Goal: Task Accomplishment & Management: Manage account settings

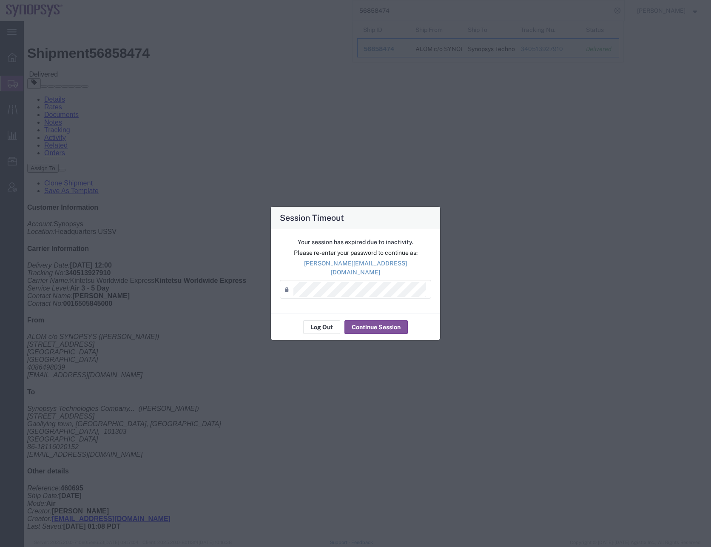
scroll to position [178, 0]
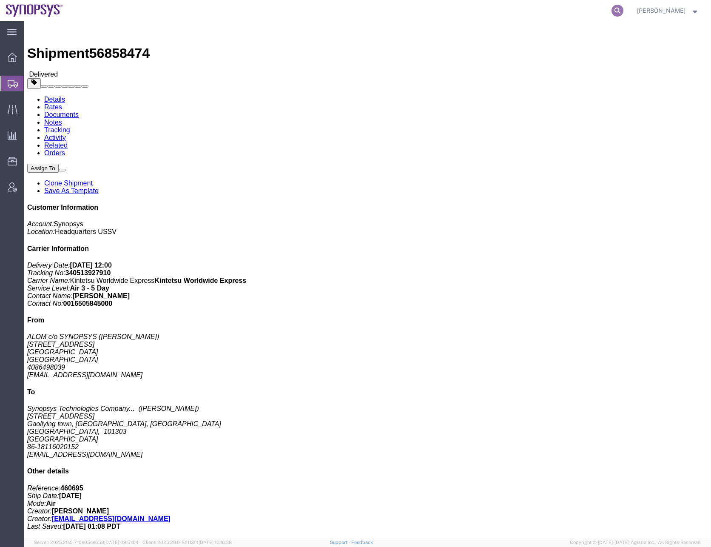
click at [624, 11] on icon at bounding box center [618, 11] width 12 height 12
paste input "56996965"
type input "56996965"
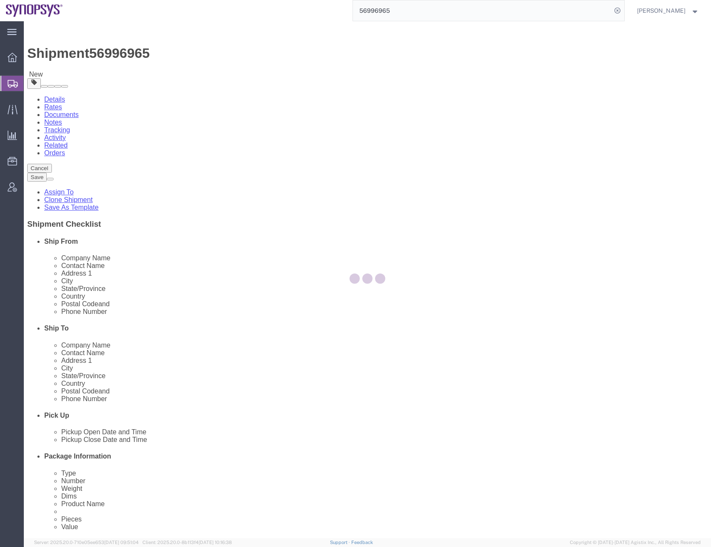
select select
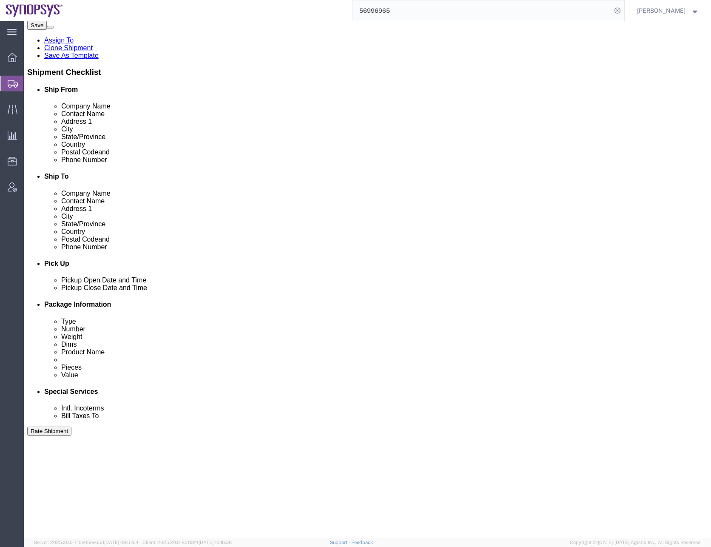
scroll to position [214, 0]
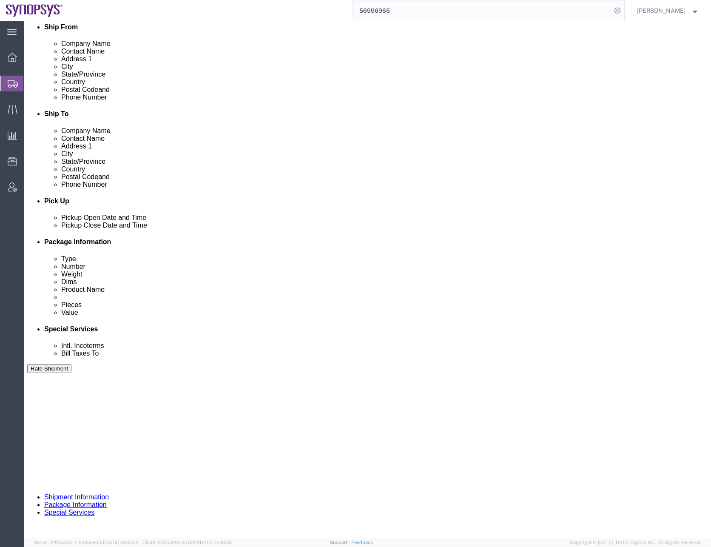
click select "Select Air Less than Truckload Multi-Leg Ocean Freight Rail Small Parcel Truckl…"
select select
click select "Select Air Less than Truckload Multi-Leg Ocean Freight Rail Small Parcel Truckl…"
click button "Continue"
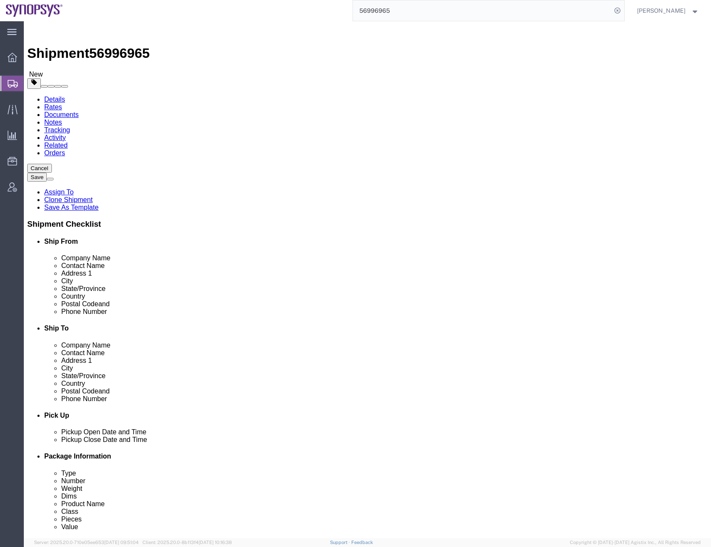
click button "Save"
click div
click button
click link "Assign To"
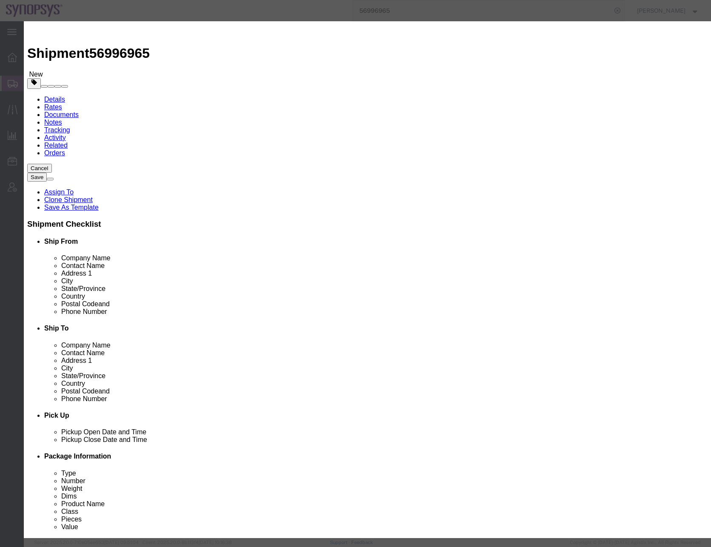
select select "117156"
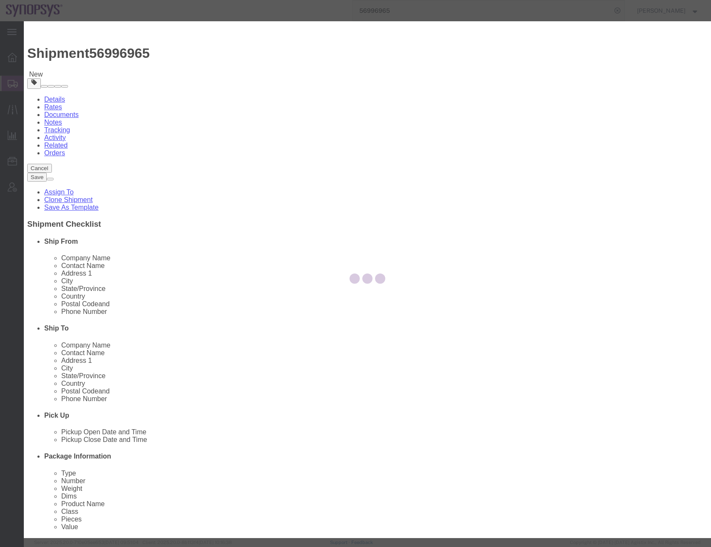
select select
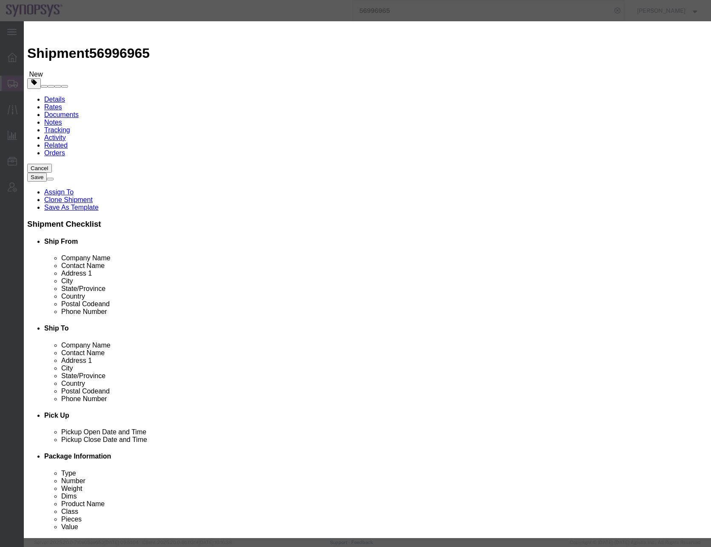
click input "Send notification email"
checkbox input "false"
type input "rafael"
select select "95522"
click button "Assign"
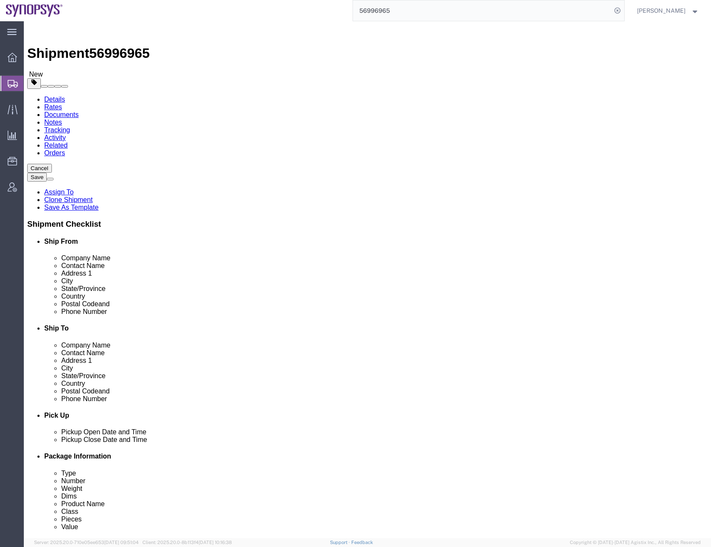
click div "Shipment Information Package Information Special Services"
click div "Cancel Save Assign To Clone Shipment Save As Template Shipment Checklist Ship F…"
click div
click button "Save"
click icon
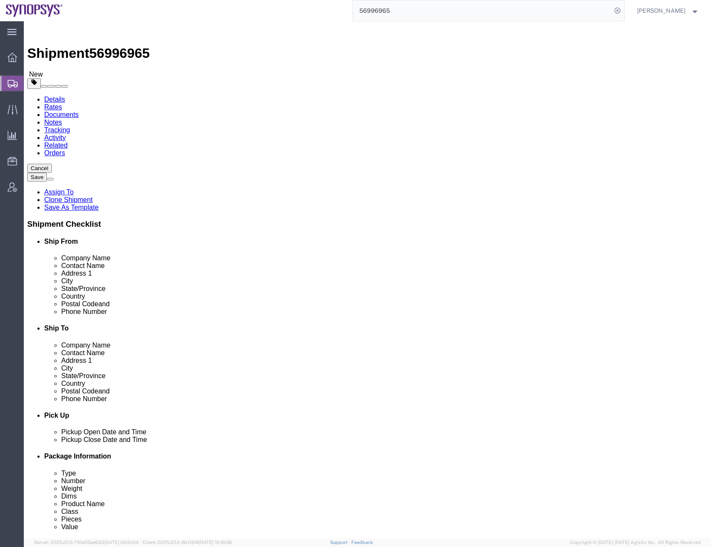
click icon
click at [11, 88] on div at bounding box center [12, 83] width 24 height 15
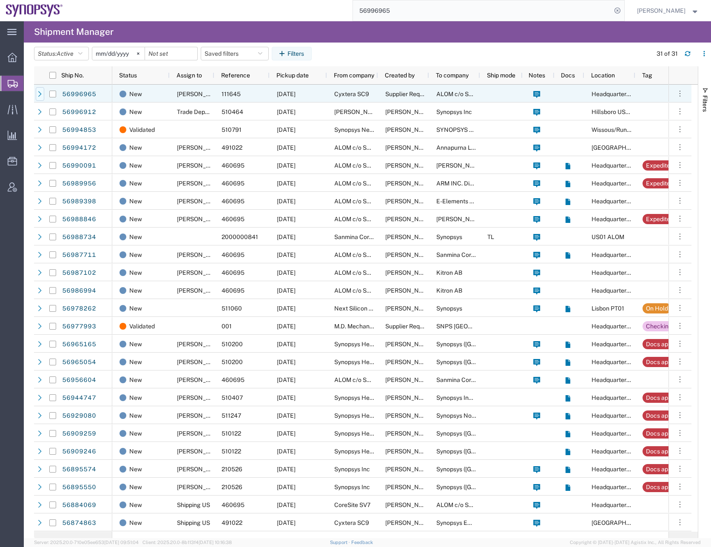
click at [39, 94] on icon at bounding box center [40, 94] width 6 height 6
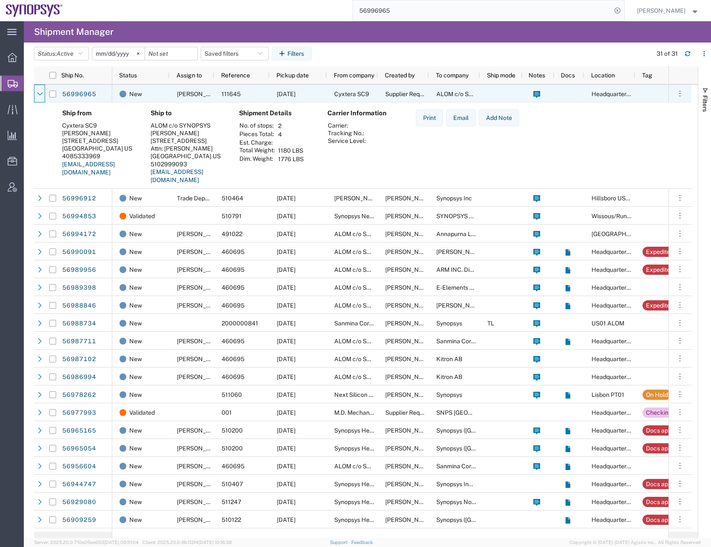
click at [39, 94] on icon at bounding box center [40, 93] width 6 height 3
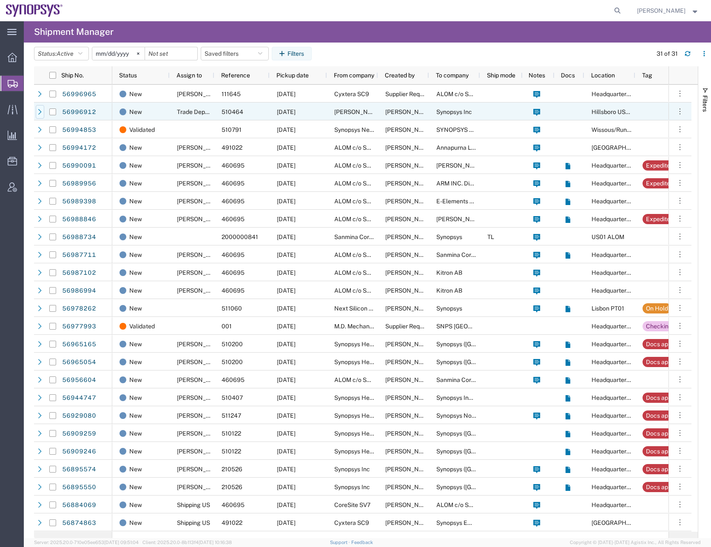
click at [38, 112] on icon at bounding box center [40, 112] width 6 height 6
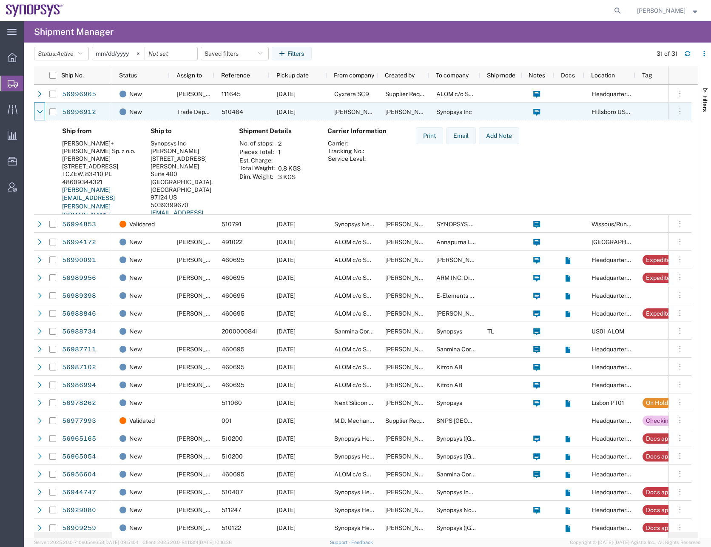
click at [38, 112] on icon at bounding box center [40, 112] width 6 height 6
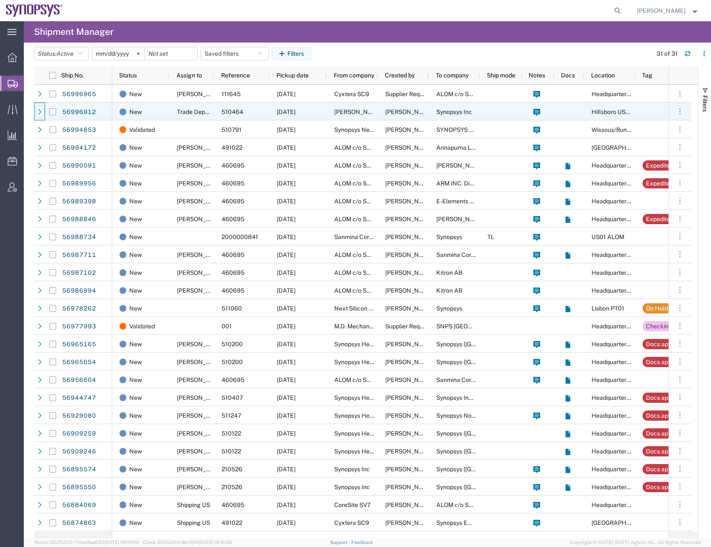
click at [38, 112] on icon at bounding box center [40, 112] width 6 height 6
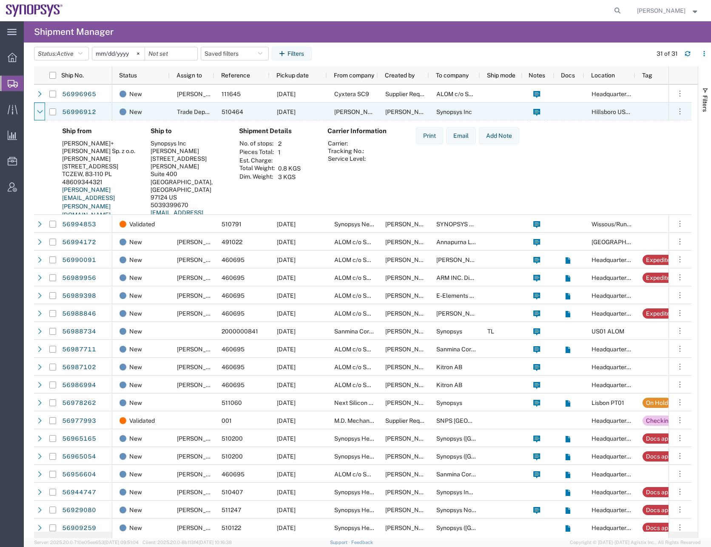
click at [38, 112] on icon at bounding box center [40, 112] width 6 height 6
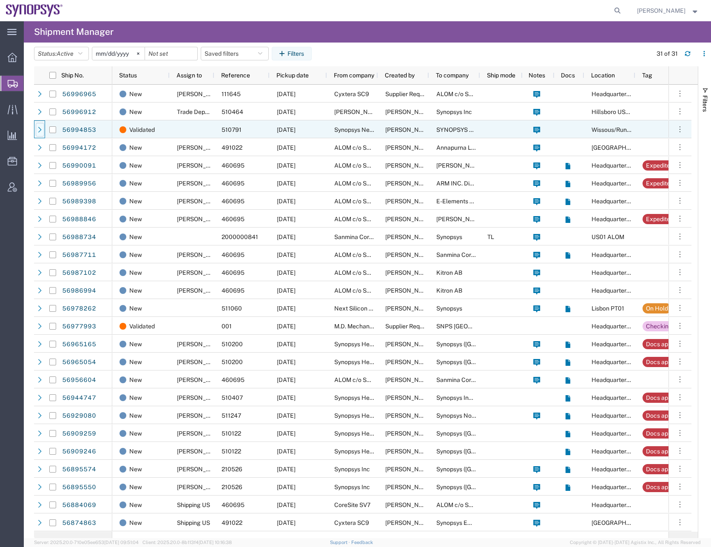
click at [37, 128] on icon at bounding box center [40, 130] width 6 height 6
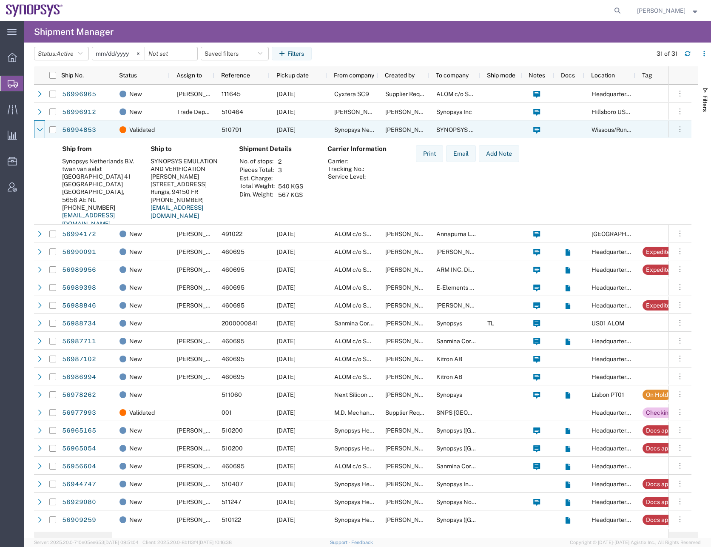
click at [37, 128] on icon at bounding box center [40, 130] width 6 height 6
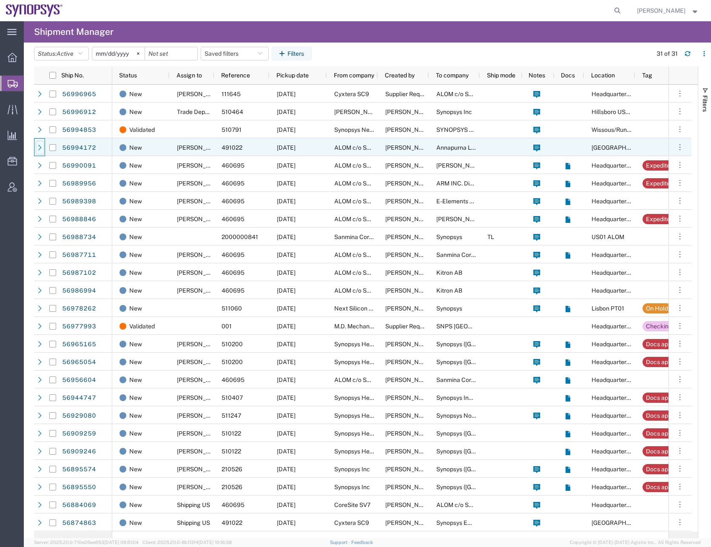
click at [39, 143] on div at bounding box center [40, 148] width 9 height 14
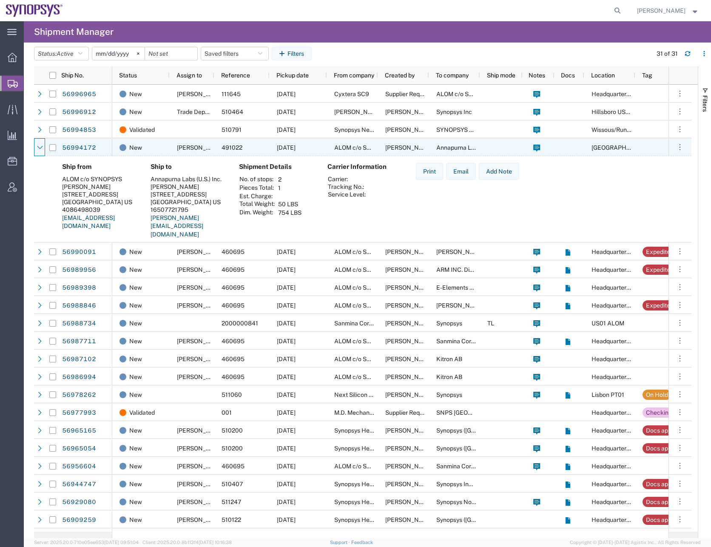
click at [39, 143] on div at bounding box center [40, 148] width 9 height 14
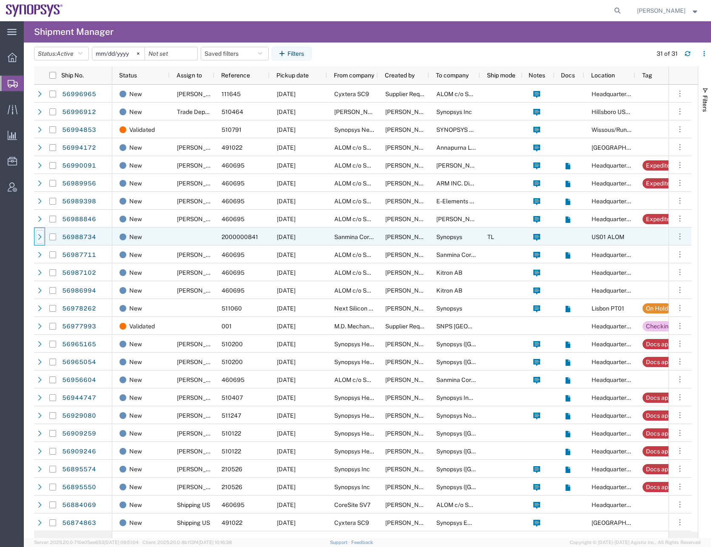
click at [39, 237] on icon at bounding box center [40, 237] width 6 height 6
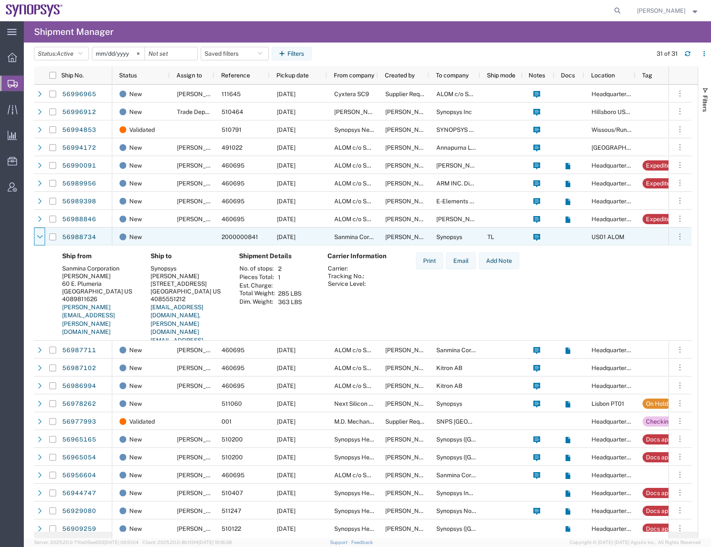
click at [39, 237] on icon at bounding box center [40, 236] width 6 height 3
